Goal: Find contact information: Obtain details needed to contact an individual or organization

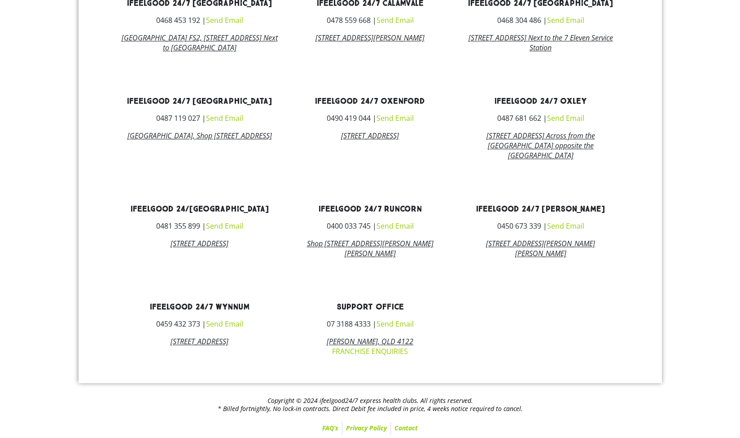
scroll to position [486, 0]
drag, startPoint x: 746, startPoint y: 104, endPoint x: 746, endPoint y: 340, distance: 236.1
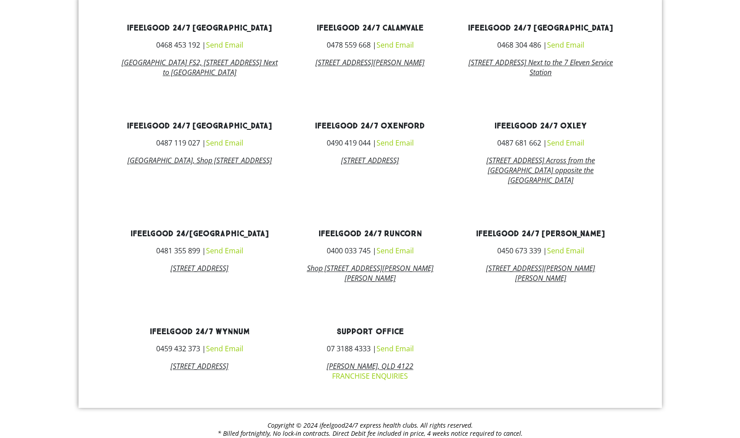
scroll to position [454, 0]
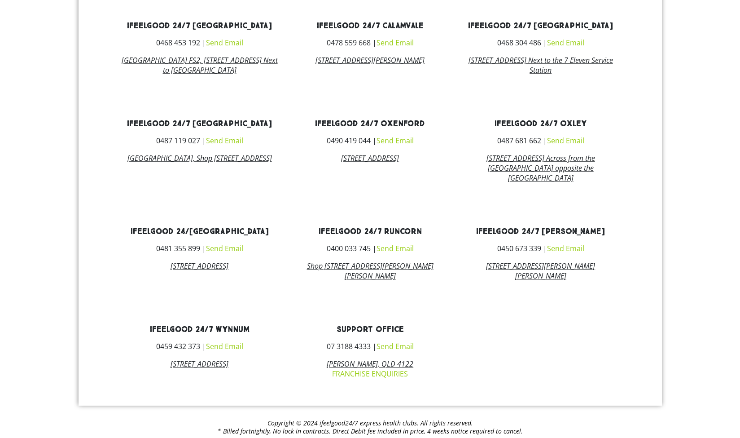
click at [223, 351] on link "Send Email" at bounding box center [224, 346] width 37 height 10
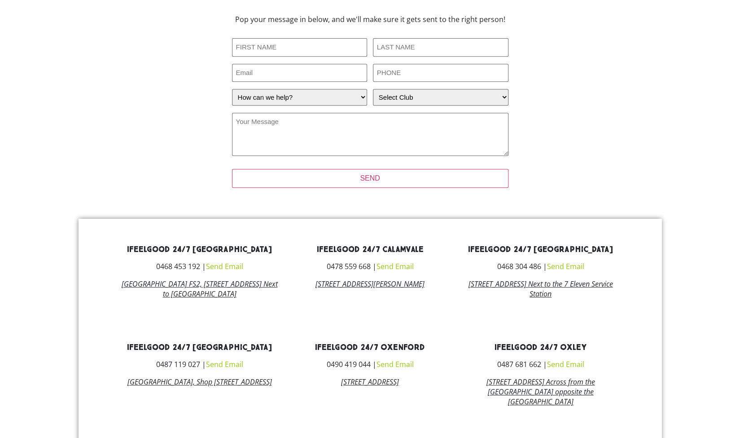
scroll to position [230, 0]
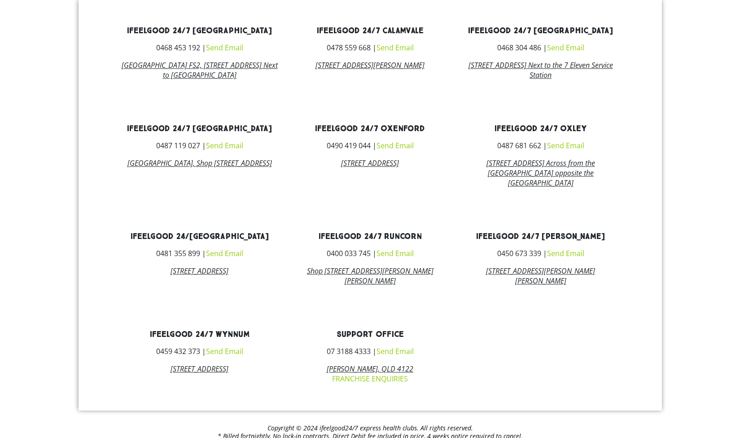
scroll to position [454, 0]
